Goal: Information Seeking & Learning: Learn about a topic

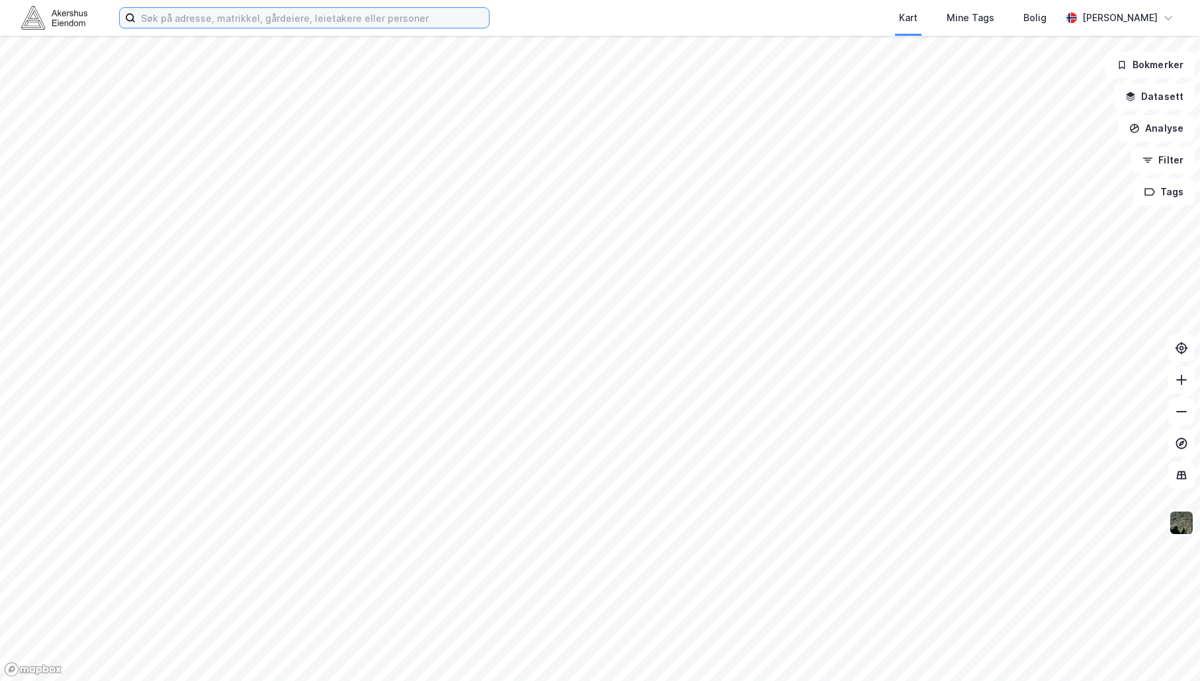
click at [408, 15] on input at bounding box center [312, 18] width 353 height 20
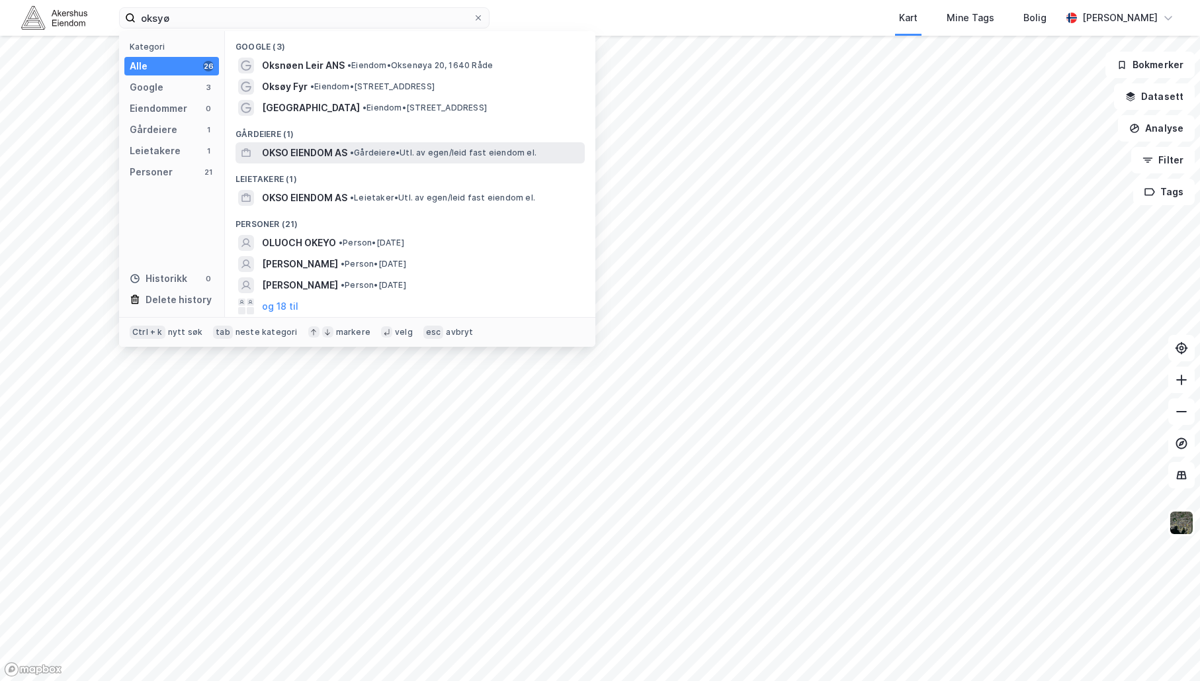
click at [326, 150] on span "OKSO EIENDOM AS" at bounding box center [304, 153] width 85 height 16
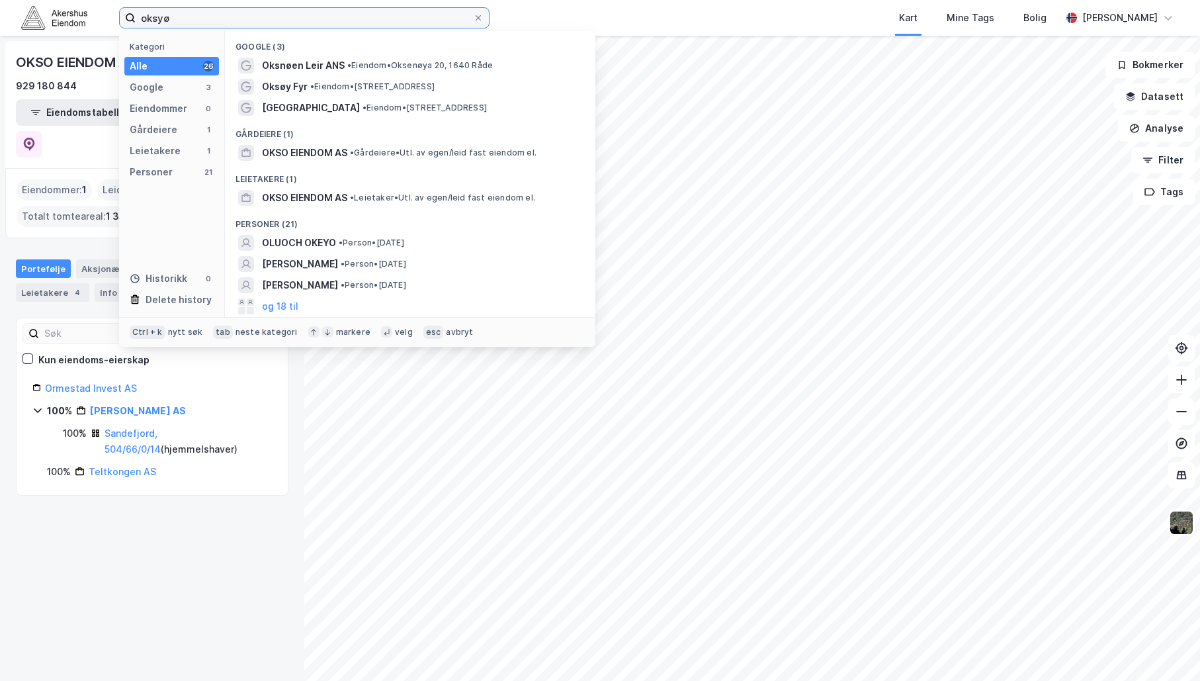
click at [185, 24] on input "oksyø" at bounding box center [304, 18] width 337 height 20
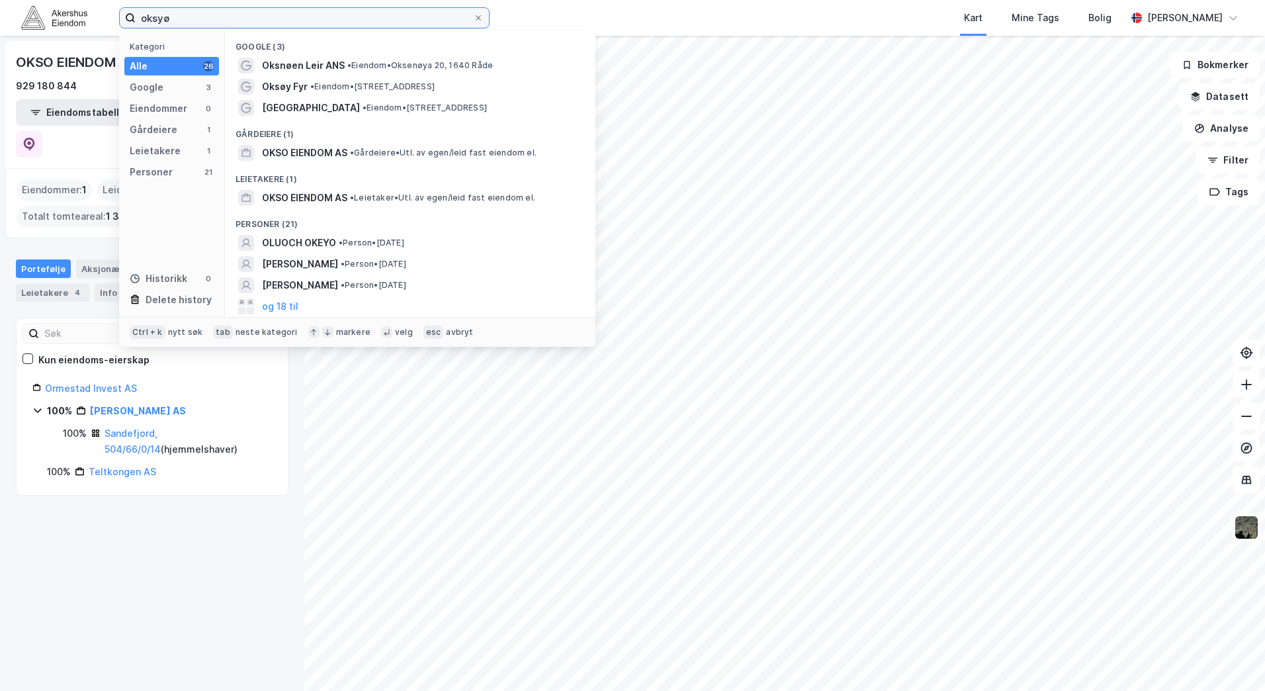
click at [297, 19] on input "oksyø" at bounding box center [304, 18] width 337 height 20
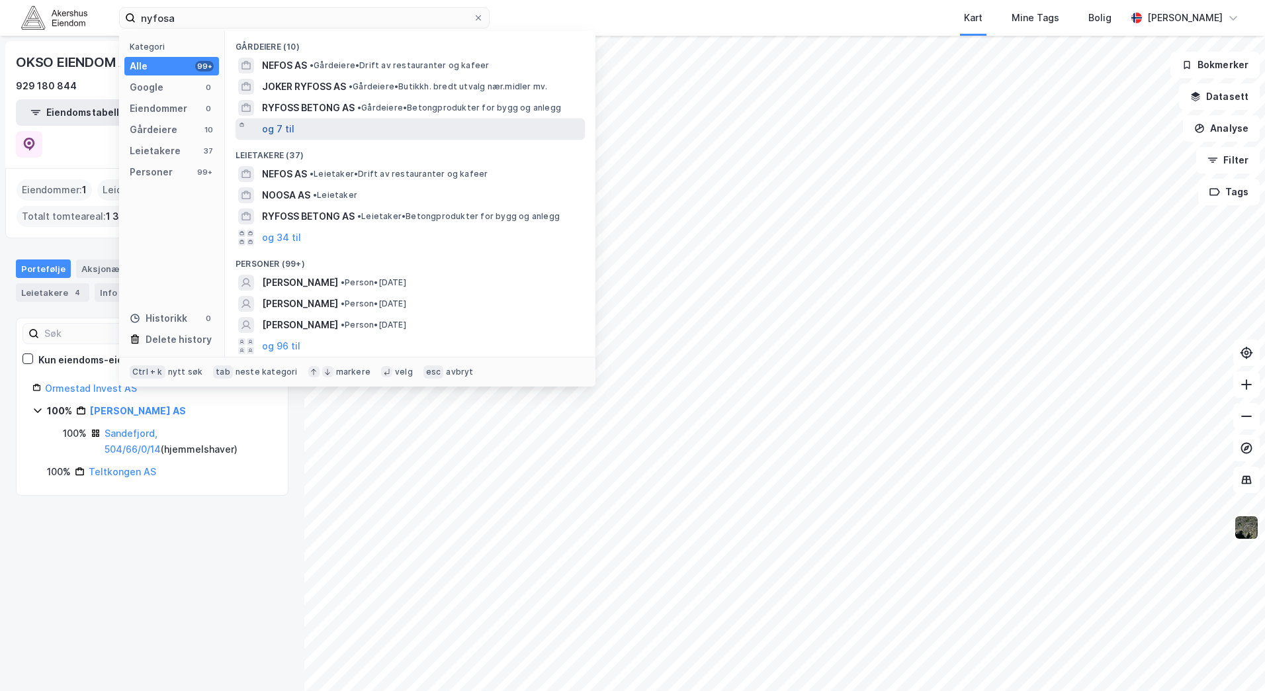
click at [285, 125] on button "og 7 til" at bounding box center [278, 129] width 32 height 16
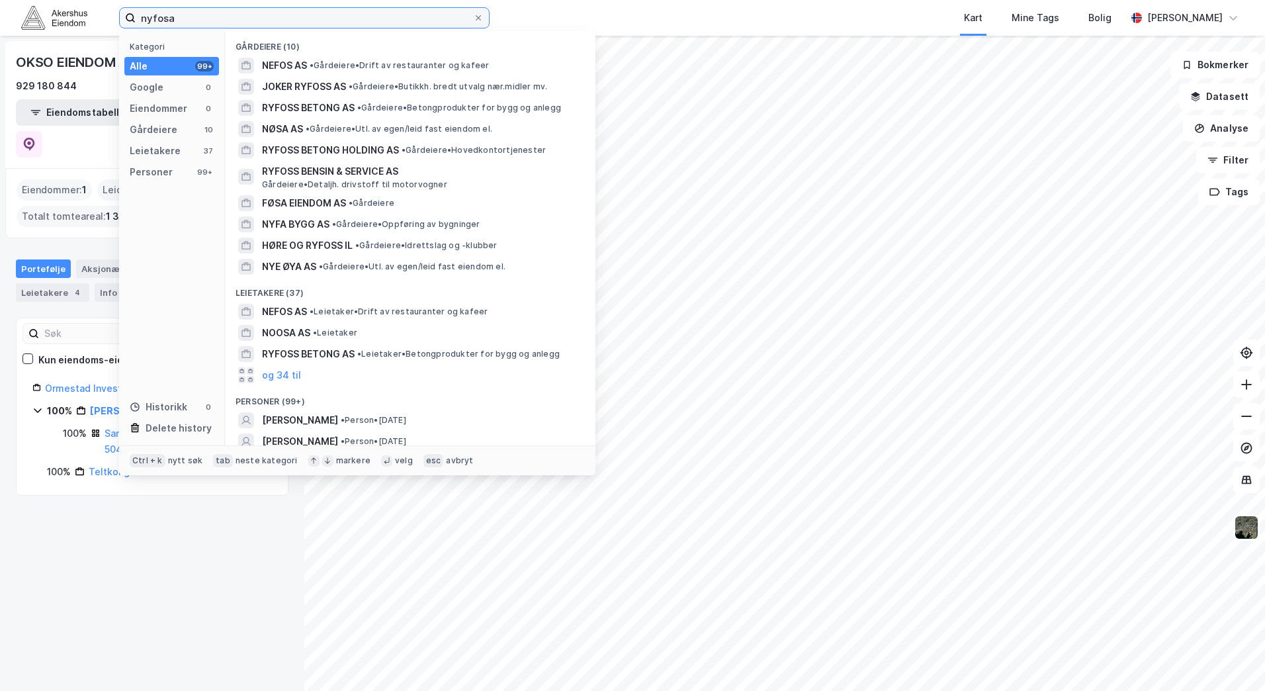
click at [210, 22] on input "nyfosa" at bounding box center [304, 18] width 337 height 20
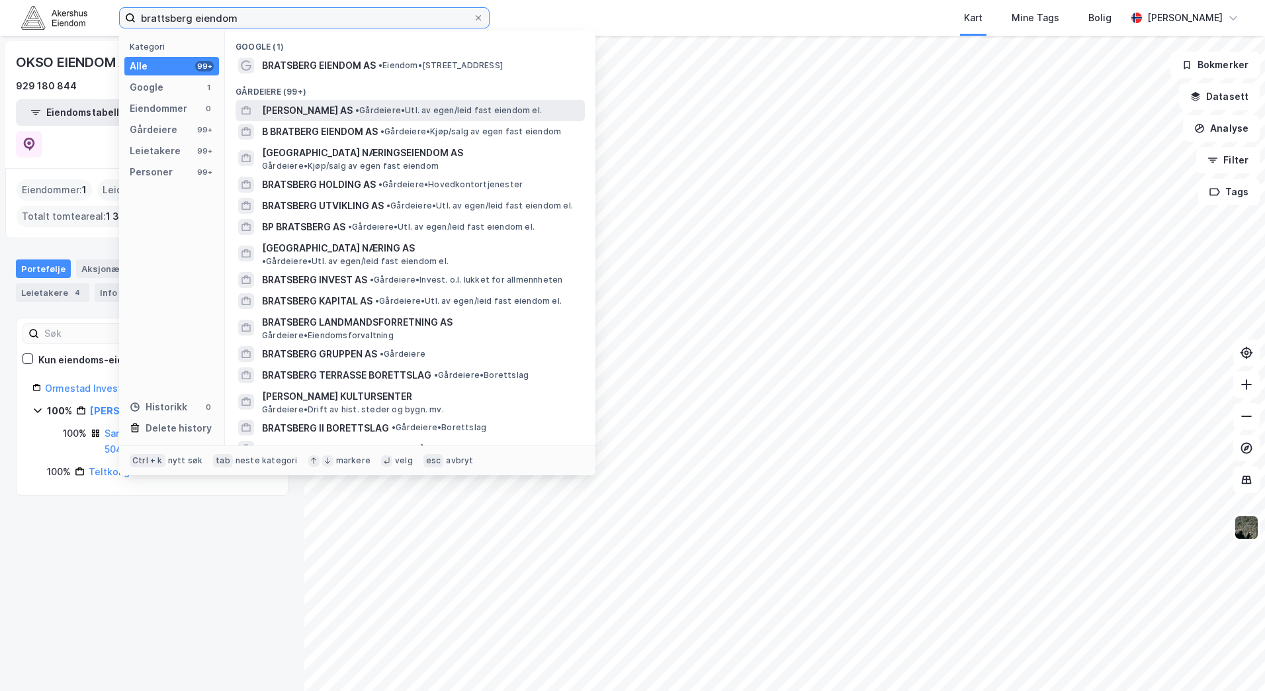
type input "brattsberg eiendom"
click at [355, 115] on span "• Gårdeiere • Utl. av egen/leid fast eiendom el." at bounding box center [448, 110] width 187 height 11
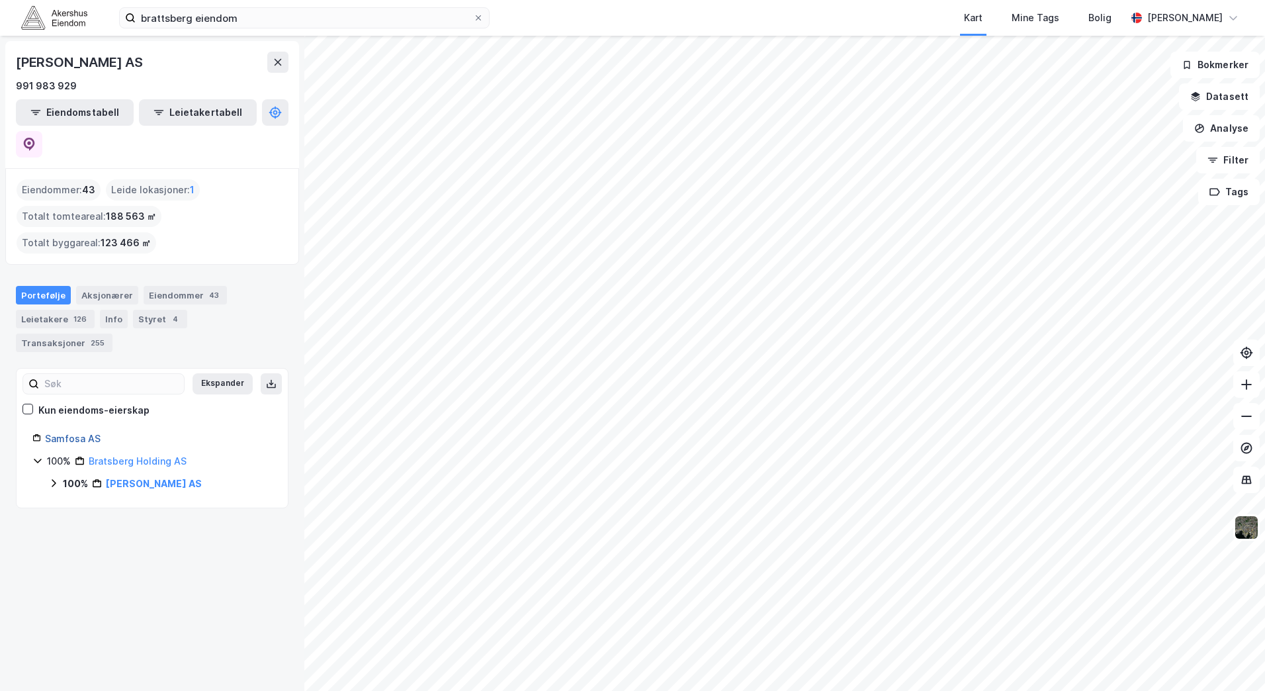
click at [87, 433] on link "Samfosa AS" at bounding box center [73, 438] width 56 height 11
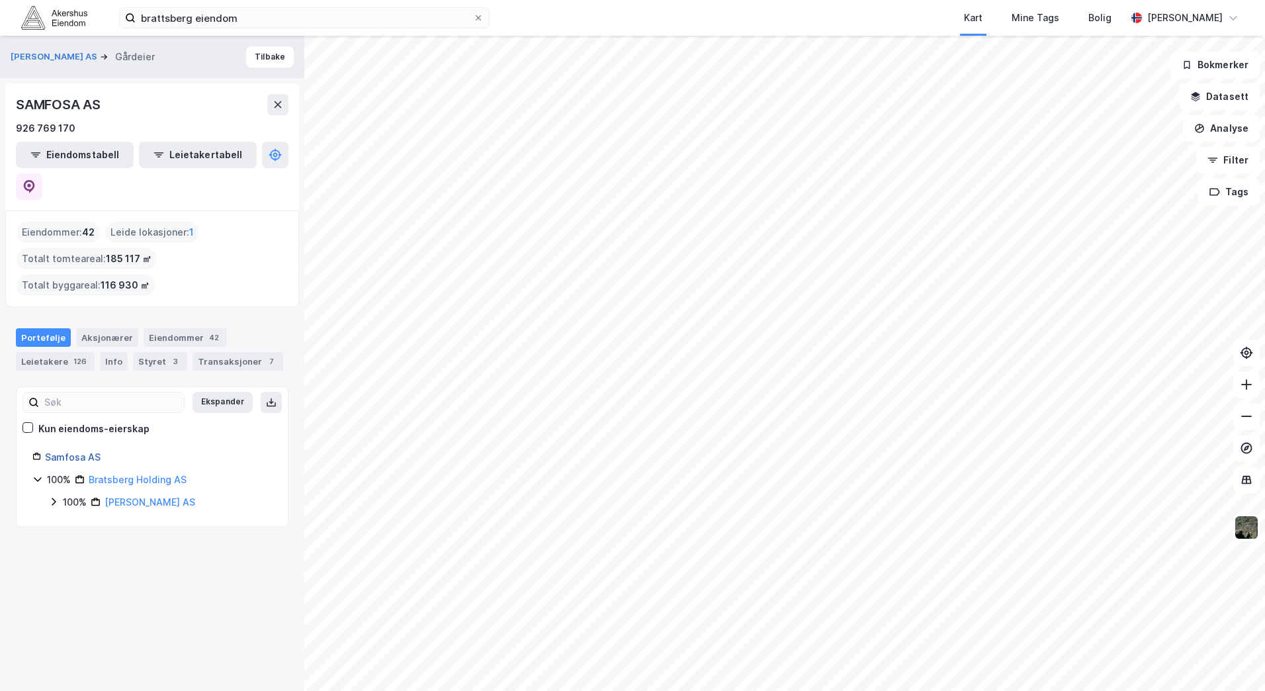
click at [70, 451] on link "Samfosa AS" at bounding box center [73, 456] width 56 height 11
click at [479, 18] on icon at bounding box center [478, 18] width 8 height 8
click at [473, 18] on input "brattsberg eiendom" at bounding box center [304, 18] width 337 height 20
